Goal: Task Accomplishment & Management: Complete application form

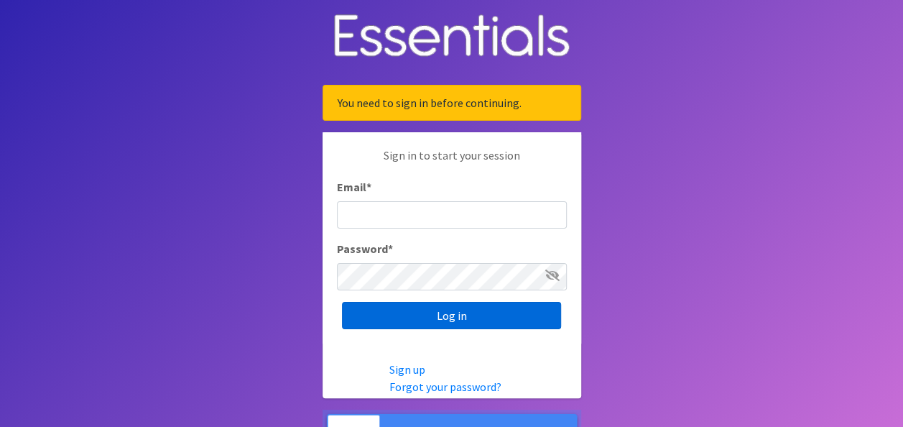
type input "[PERSON_NAME][EMAIL_ADDRESS][DOMAIN_NAME]"
click at [498, 315] on input "Log in" at bounding box center [451, 315] width 219 height 27
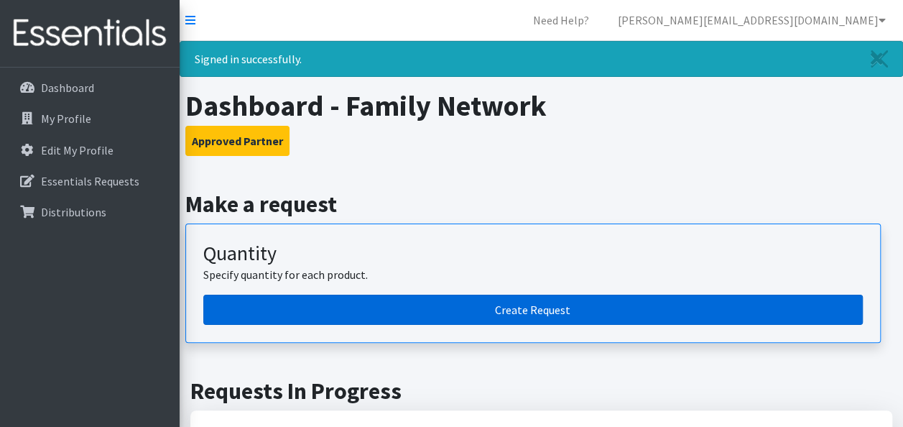
drag, startPoint x: 0, startPoint y: 0, endPoint x: 498, endPoint y: 315, distance: 589.7
click at [498, 315] on link "Create Request" at bounding box center [532, 309] width 659 height 30
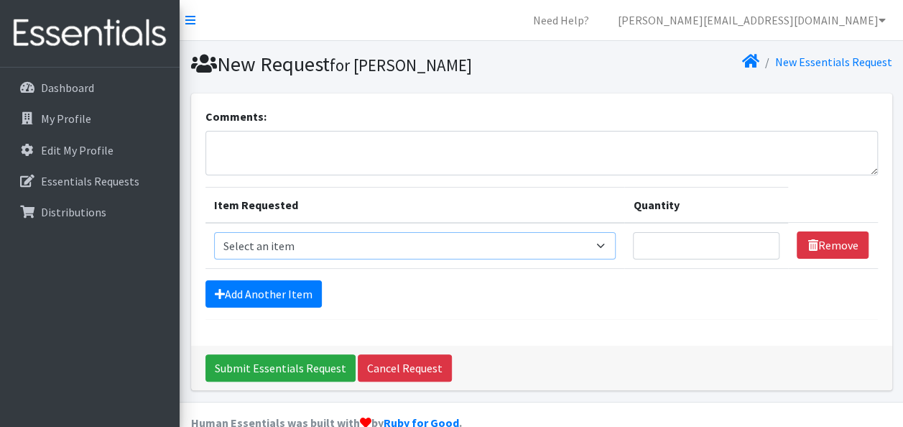
click at [321, 246] on select "Select an item Adult Briefs (Large/X-Large) Adult Briefs (Medium/Large) Adult B…" at bounding box center [415, 245] width 402 height 27
select select "4566"
click at [214, 232] on select "Select an item Adult Briefs (Large/X-Large) Adult Briefs (Medium/Large) Adult B…" at bounding box center [415, 245] width 402 height 27
click at [692, 243] on input "Quantity" at bounding box center [706, 245] width 146 height 27
type input "150"
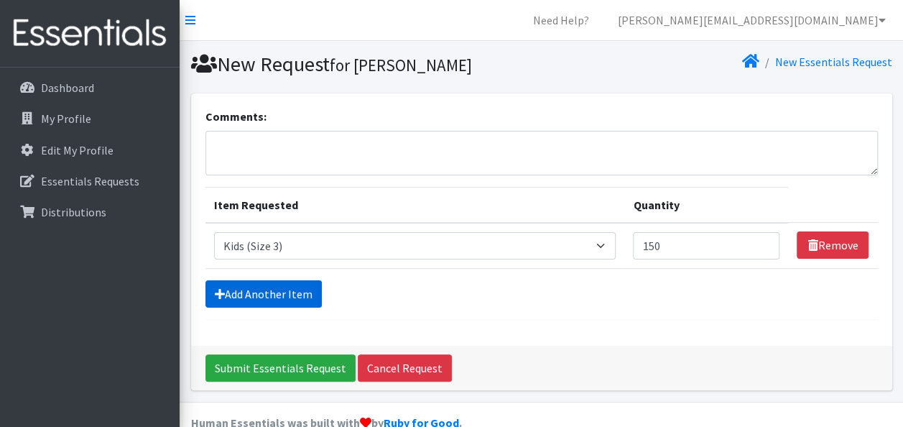
click at [292, 290] on link "Add Another Item" at bounding box center [263, 293] width 116 height 27
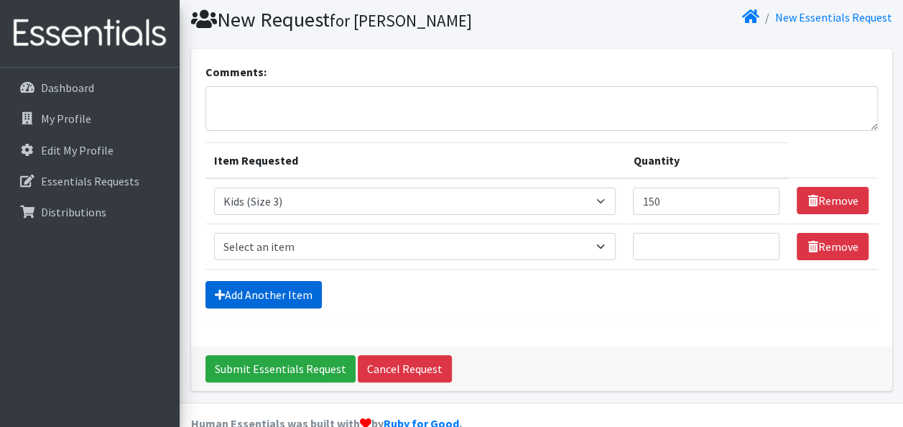
scroll to position [71, 0]
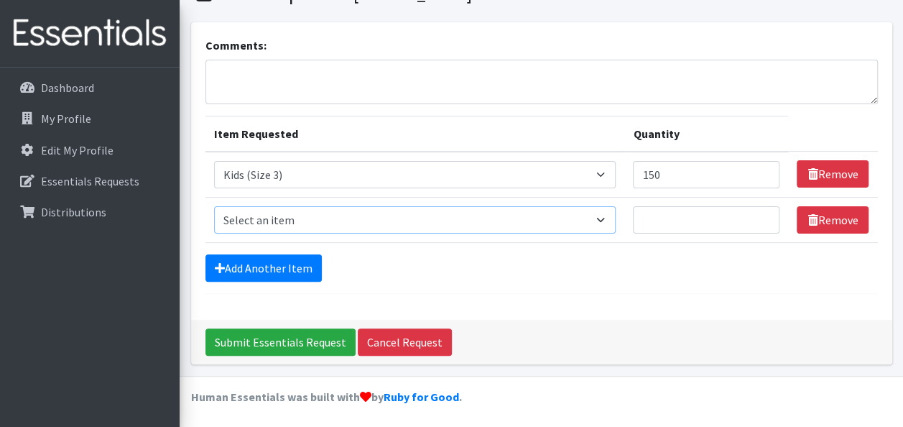
click at [523, 217] on select "Select an item Adult Briefs (Large/X-Large) Adult Briefs (Medium/Large) Adult B…" at bounding box center [415, 219] width 402 height 27
select select "4567"
click at [214, 206] on select "Select an item Adult Briefs (Large/X-Large) Adult Briefs (Medium/Large) Adult B…" at bounding box center [415, 219] width 402 height 27
click at [663, 220] on input "Quantity" at bounding box center [706, 219] width 146 height 27
type input "550"
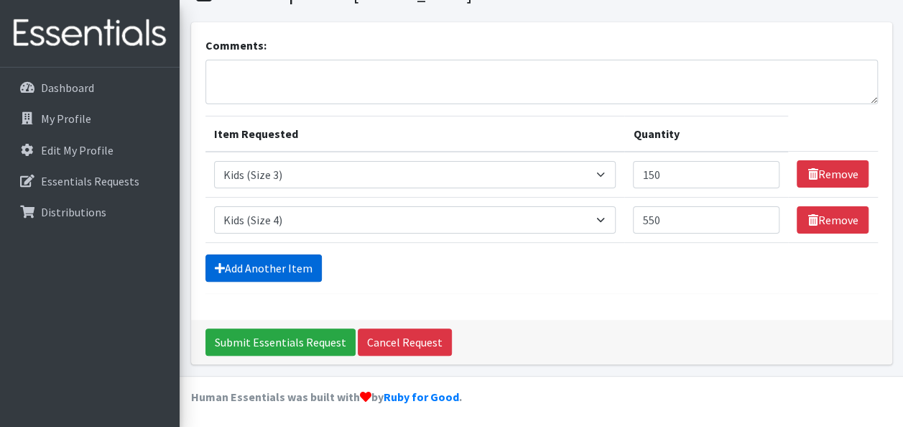
click at [284, 254] on link "Add Another Item" at bounding box center [263, 267] width 116 height 27
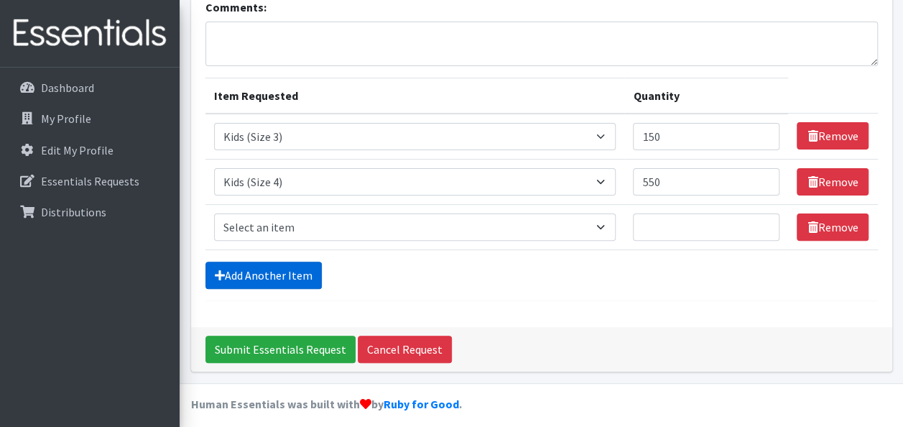
scroll to position [116, 0]
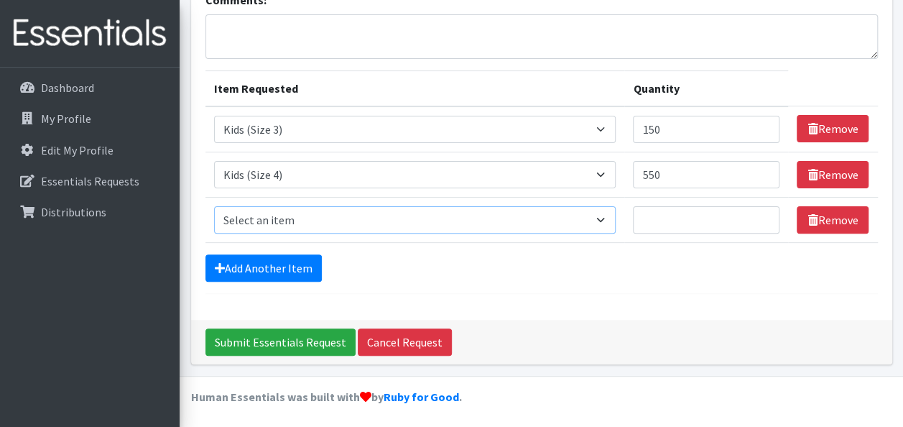
click at [432, 221] on select "Select an item Adult Briefs (Large/X-Large) Adult Briefs (Medium/Large) Adult B…" at bounding box center [415, 219] width 402 height 27
select select "4568"
click at [214, 206] on select "Select an item Adult Briefs (Large/X-Large) Adult Briefs (Medium/Large) Adult B…" at bounding box center [415, 219] width 402 height 27
click at [669, 219] on input "Quantity" at bounding box center [706, 219] width 146 height 27
type input "700"
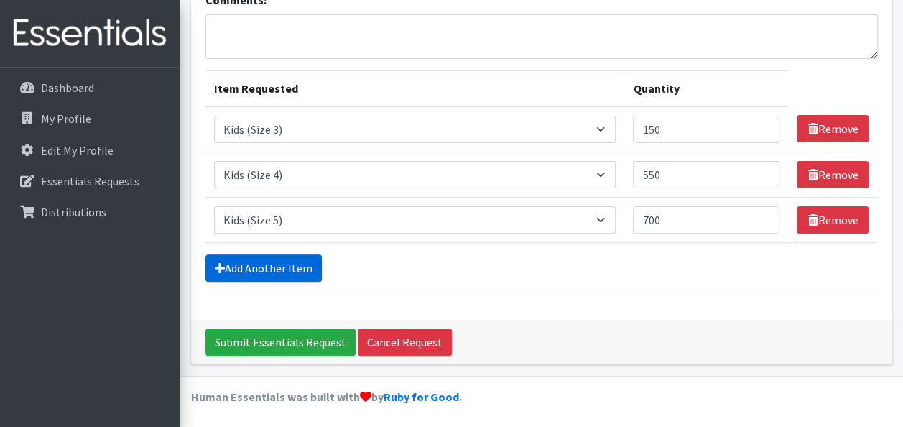
click at [302, 261] on link "Add Another Item" at bounding box center [263, 267] width 116 height 27
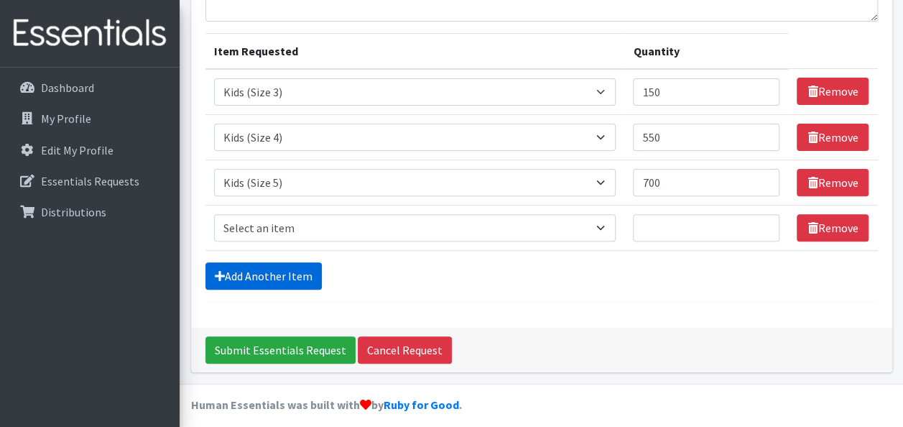
scroll to position [161, 0]
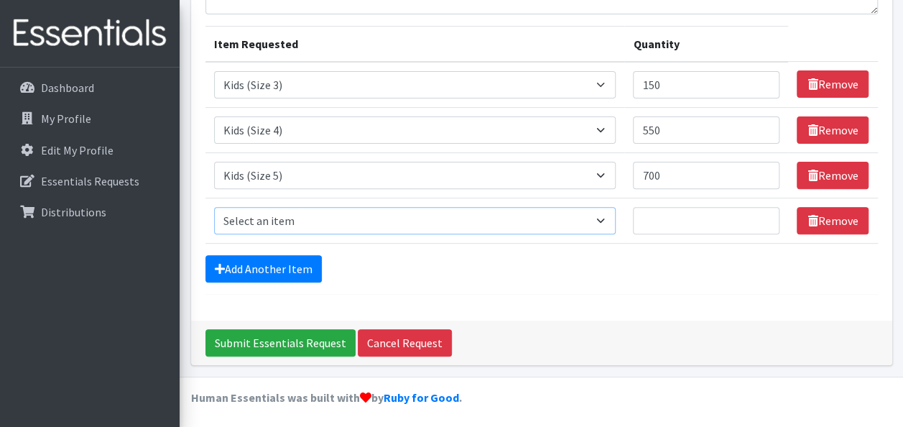
click at [288, 221] on select "Select an item Adult Briefs (Large/X-Large) Adult Briefs (Medium/Large) Adult B…" at bounding box center [415, 220] width 402 height 27
select select "4572"
click at [214, 207] on select "Select an item Adult Briefs (Large/X-Large) Adult Briefs (Medium/Large) Adult B…" at bounding box center [415, 220] width 402 height 27
click at [662, 213] on input "Quantity" at bounding box center [706, 220] width 146 height 27
type input "350"
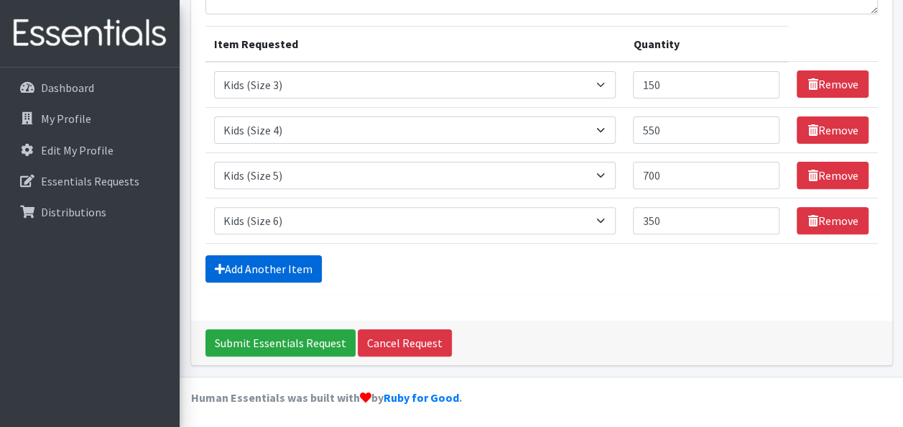
click at [298, 264] on link "Add Another Item" at bounding box center [263, 268] width 116 height 27
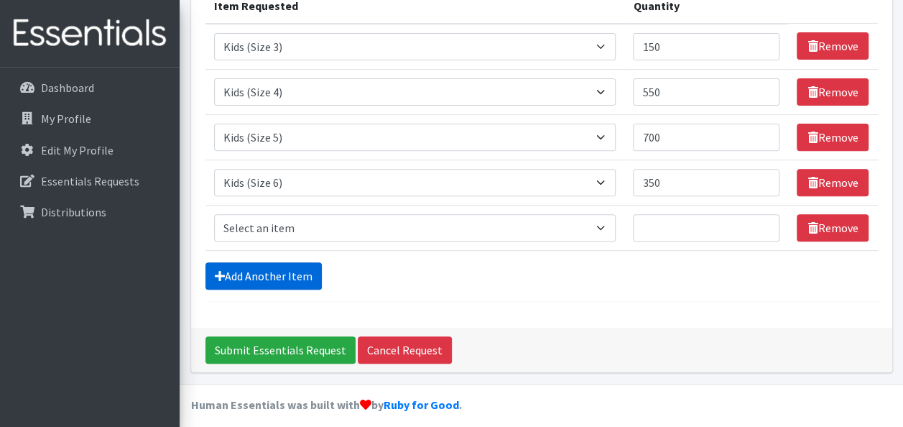
scroll to position [206, 0]
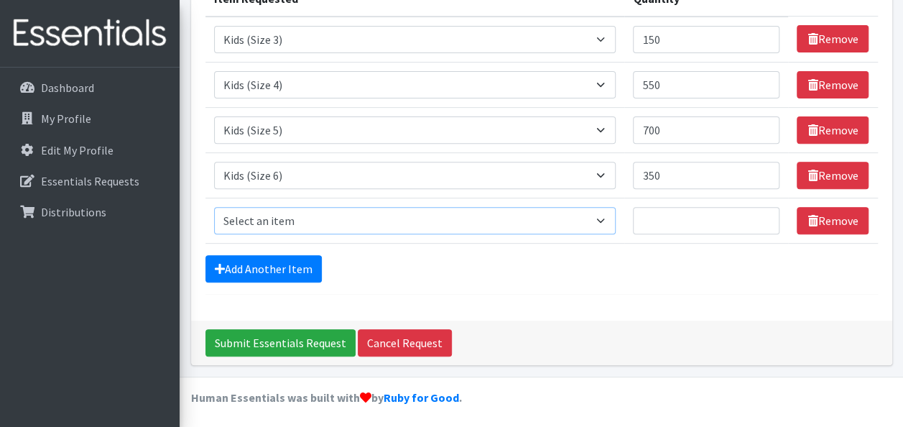
click at [414, 222] on select "Select an item Adult Briefs (Large/X-Large) Adult Briefs (Medium/Large) Adult B…" at bounding box center [415, 220] width 402 height 27
select select "13208"
click at [214, 207] on select "Select an item Adult Briefs (Large/X-Large) Adult Briefs (Medium/Large) Adult B…" at bounding box center [415, 220] width 402 height 27
click at [677, 221] on input "Quantity" at bounding box center [706, 220] width 146 height 27
type input "100"
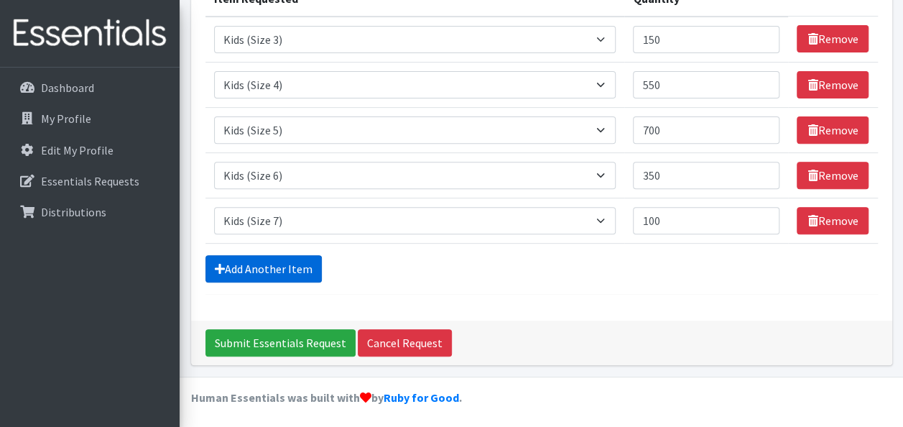
click at [296, 261] on link "Add Another Item" at bounding box center [263, 268] width 116 height 27
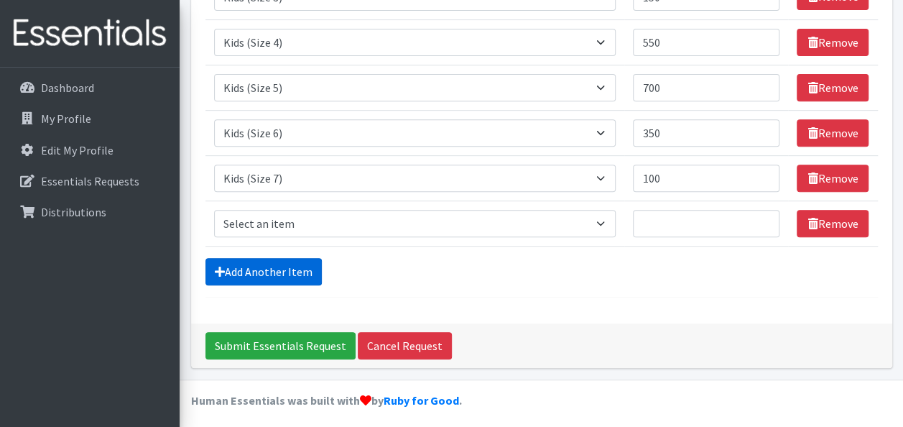
scroll to position [251, 0]
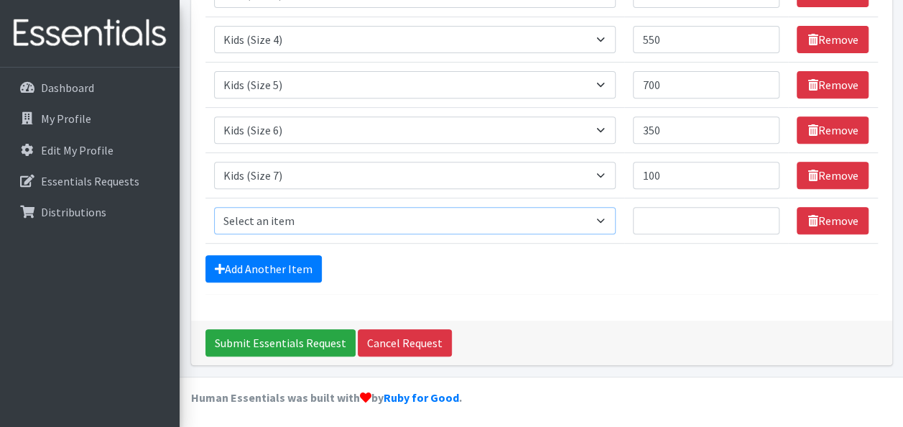
click at [450, 215] on select "Select an item Adult Briefs (Large/X-Large) Adult Briefs (Medium/Large) Adult B…" at bounding box center [415, 220] width 402 height 27
select select "4573"
click at [214, 207] on select "Select an item Adult Briefs (Large/X-Large) Adult Briefs (Medium/Large) Adult B…" at bounding box center [415, 220] width 402 height 27
click at [696, 214] on input "Quantity" at bounding box center [706, 220] width 146 height 27
type input "75"
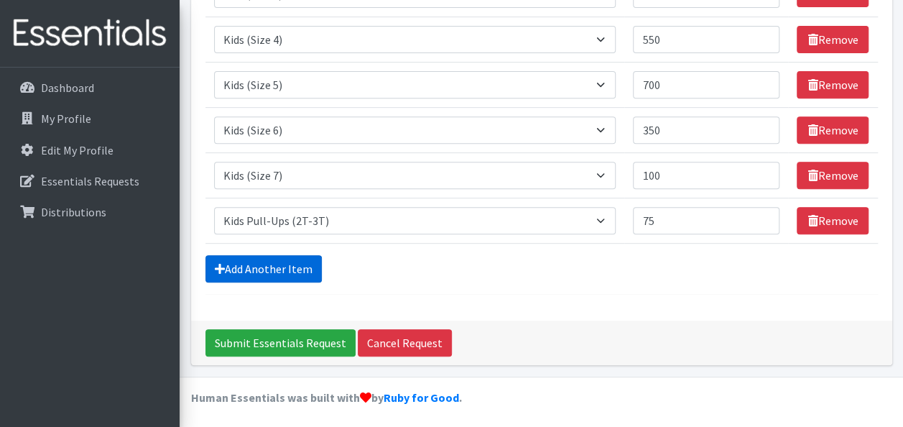
click at [283, 261] on link "Add Another Item" at bounding box center [263, 268] width 116 height 27
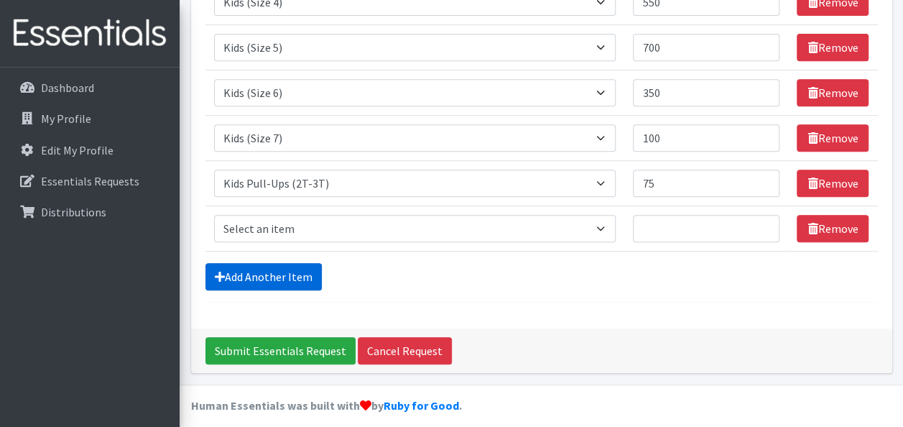
scroll to position [296, 0]
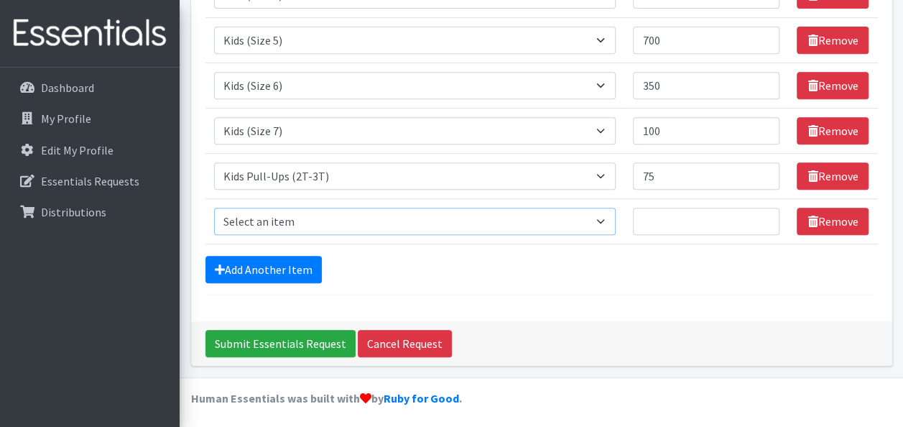
click at [381, 220] on select "Select an item Adult Briefs (Large/X-Large) Adult Briefs (Medium/Large) Adult B…" at bounding box center [415, 221] width 402 height 27
select select "4571"
click at [214, 208] on select "Select an item Adult Briefs (Large/X-Large) Adult Briefs (Medium/Large) Adult B…" at bounding box center [415, 221] width 402 height 27
click at [701, 218] on input "Quantity" at bounding box center [706, 221] width 146 height 27
type input "25"
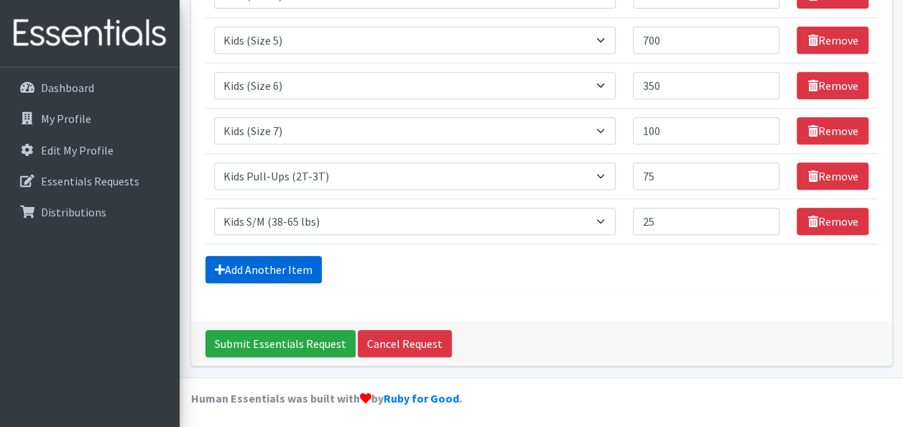
click at [299, 261] on link "Add Another Item" at bounding box center [263, 269] width 116 height 27
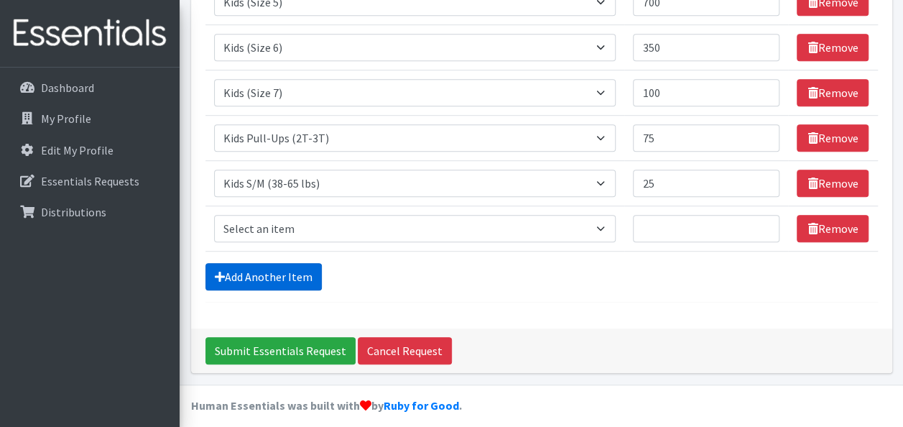
scroll to position [341, 0]
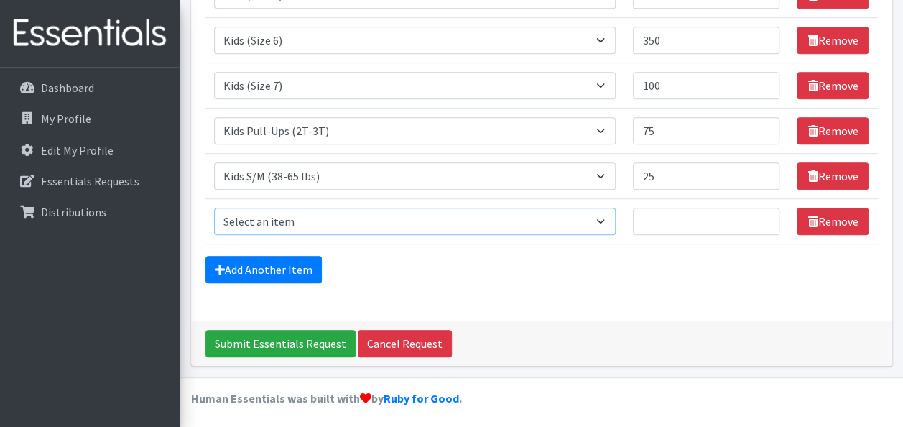
click at [448, 222] on select "Select an item Adult Briefs (Large/X-Large) Adult Briefs (Medium/Large) Adult B…" at bounding box center [415, 221] width 402 height 27
select select "14675"
click at [214, 208] on select "Select an item Adult Briefs (Large/X-Large) Adult Briefs (Medium/Large) Adult B…" at bounding box center [415, 221] width 402 height 27
click at [652, 220] on input "Quantity" at bounding box center [706, 221] width 146 height 27
type input "28"
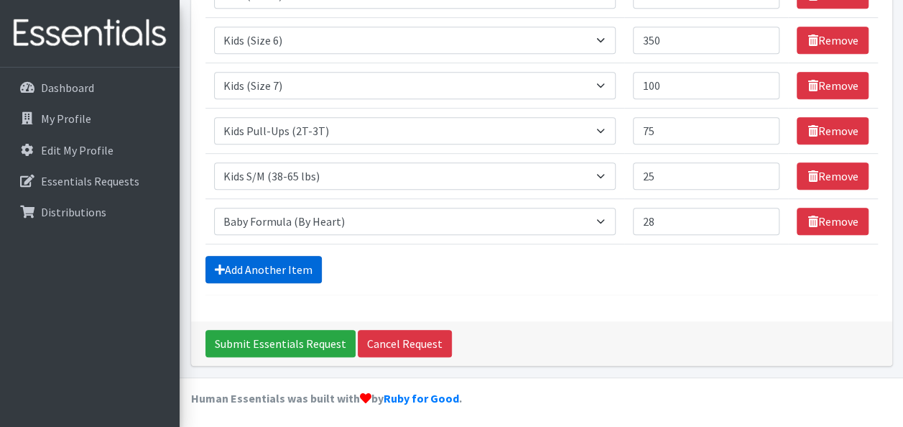
click at [274, 256] on link "Add Another Item" at bounding box center [263, 269] width 116 height 27
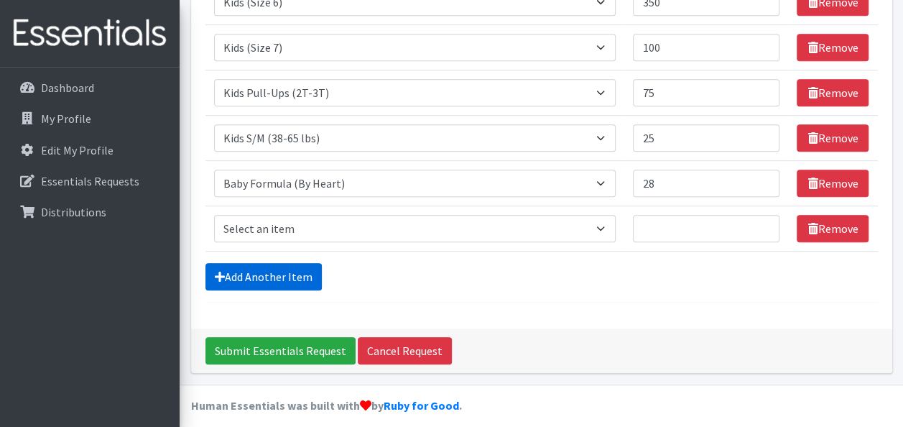
scroll to position [386, 0]
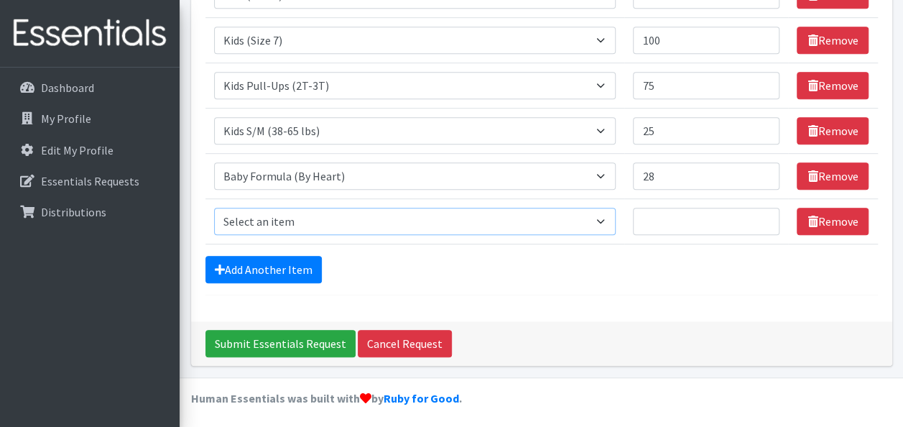
click at [461, 212] on select "Select an item Adult Briefs (Large/X-Large) Adult Briefs (Medium/Large) Adult B…" at bounding box center [415, 221] width 402 height 27
select select "4558"
click at [214, 208] on select "Select an item Adult Briefs (Large/X-Large) Adult Briefs (Medium/Large) Adult B…" at bounding box center [415, 221] width 402 height 27
click at [692, 219] on input "Quantity" at bounding box center [706, 221] width 146 height 27
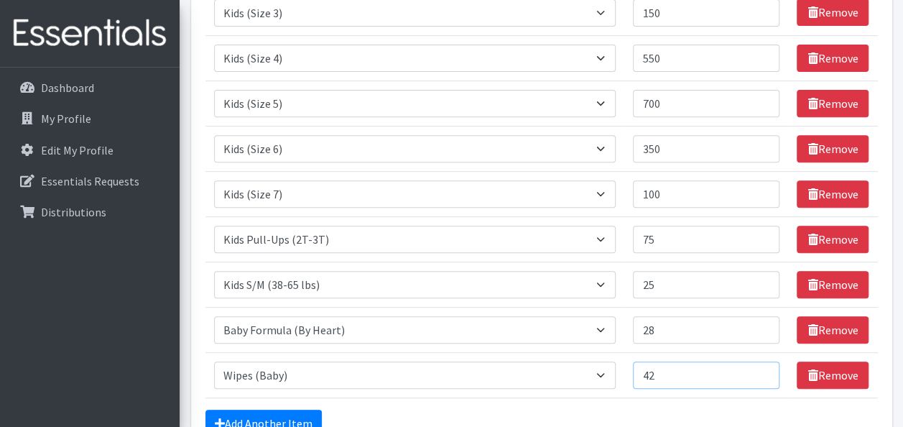
scroll to position [271, 0]
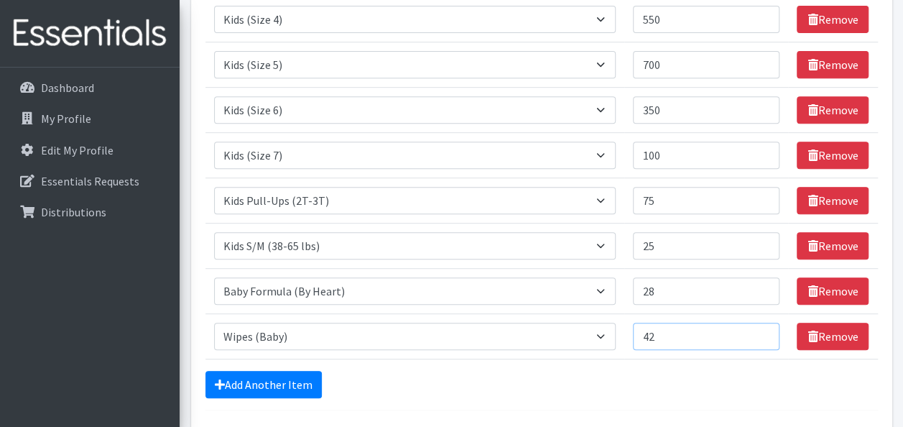
type input "42"
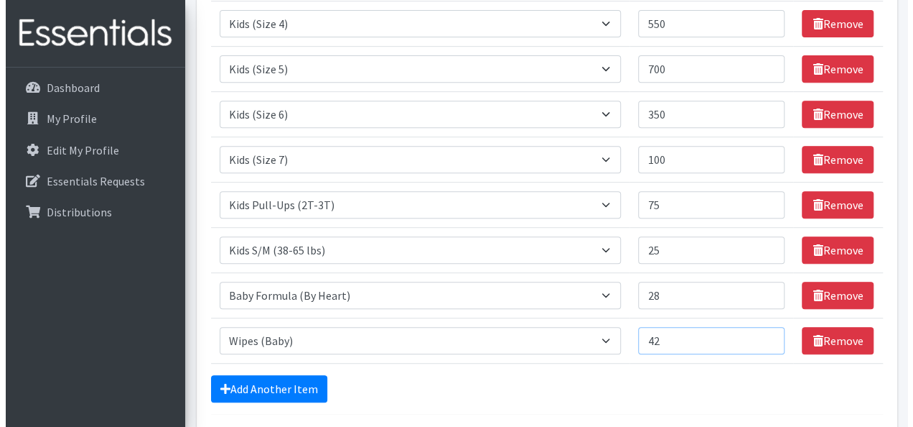
scroll to position [386, 0]
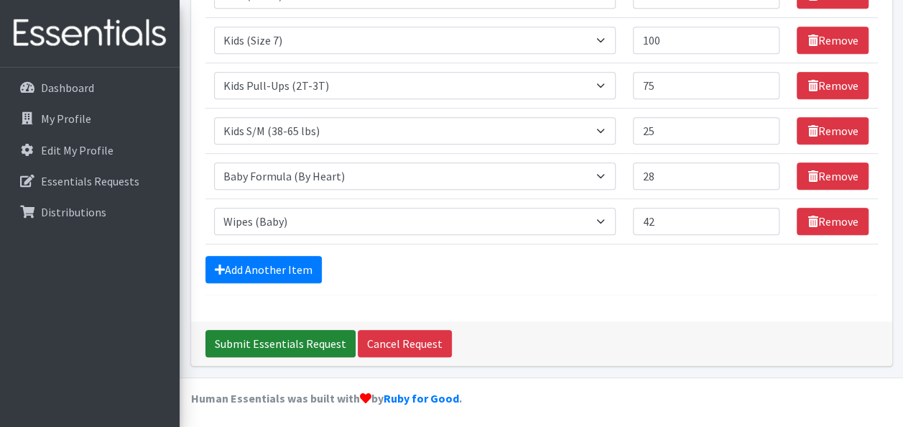
click at [301, 336] on input "Submit Essentials Request" at bounding box center [280, 343] width 150 height 27
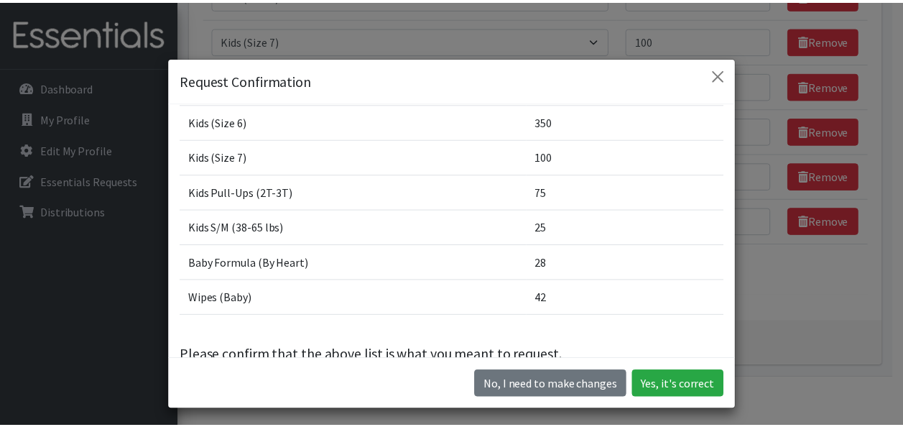
scroll to position [180, 0]
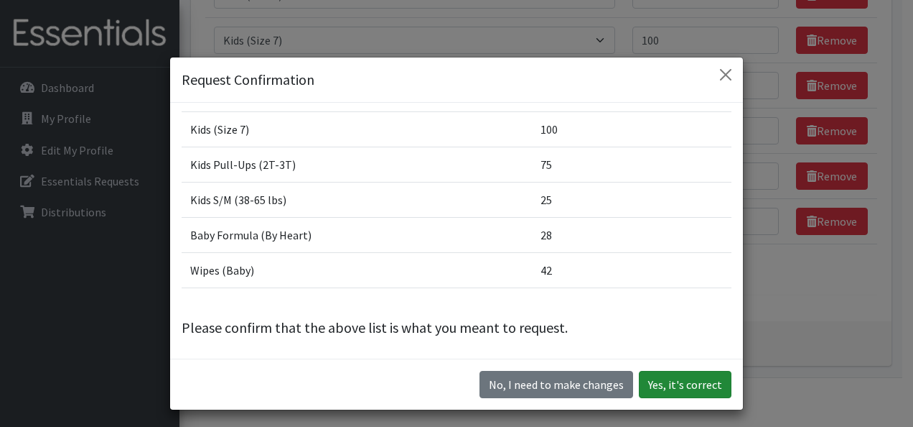
click at [674, 391] on button "Yes, it's correct" at bounding box center [685, 384] width 93 height 27
